Goal: Check status

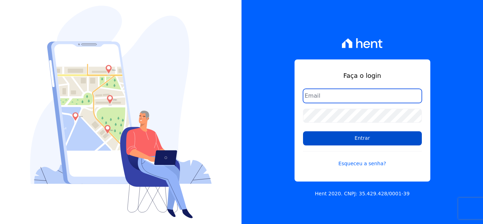
type input "thais@innovaempreendimentos.com"
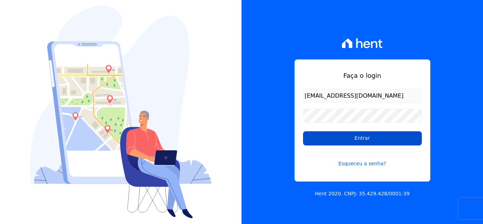
click at [320, 134] on input "Entrar" at bounding box center [362, 138] width 119 height 14
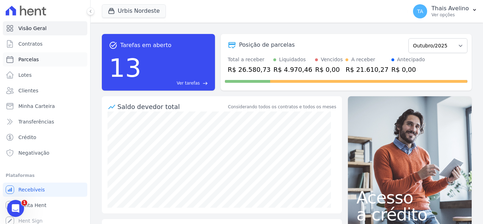
click at [31, 55] on link "Parcelas" at bounding box center [45, 59] width 84 height 14
select select
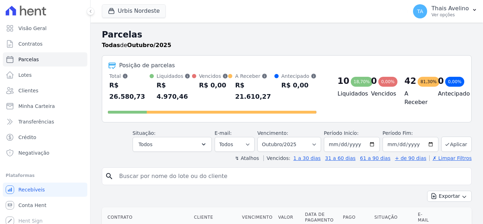
select select
